Goal: Transaction & Acquisition: Purchase product/service

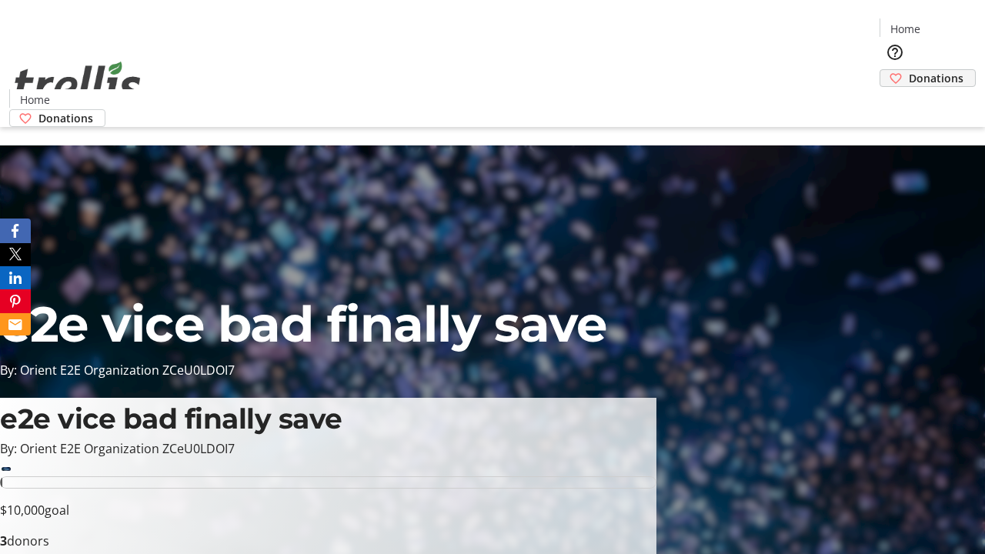
click at [909, 70] on span "Donations" at bounding box center [936, 78] width 55 height 16
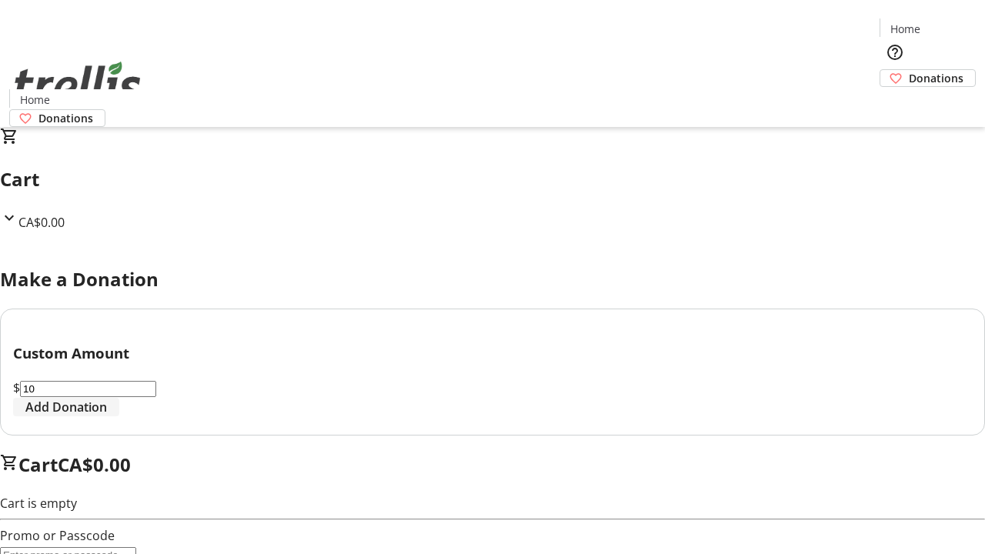
click at [107, 416] on span "Add Donation" at bounding box center [66, 407] width 82 height 18
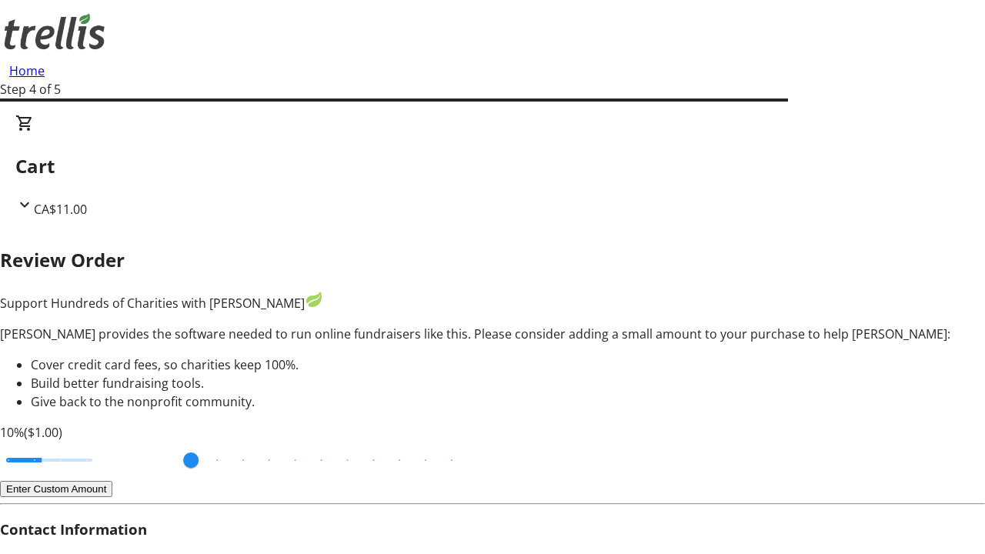
click at [112, 481] on button "Enter Custom Amount" at bounding box center [56, 489] width 112 height 16
